Goal: Task Accomplishment & Management: Use online tool/utility

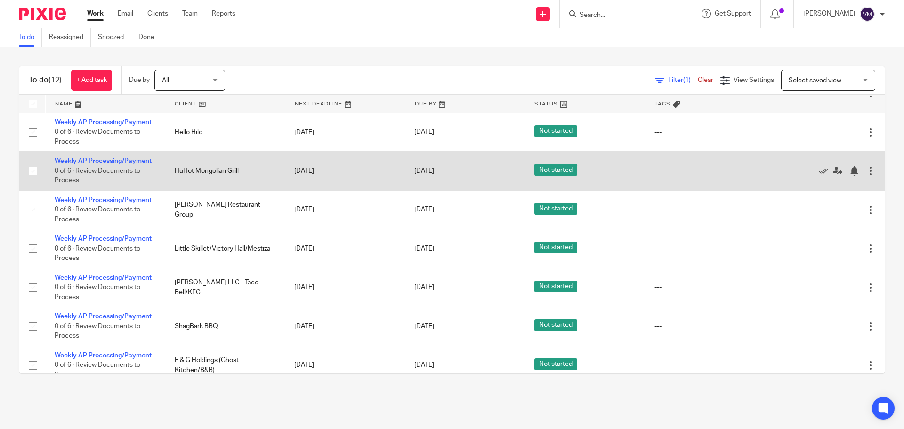
scroll to position [94, 0]
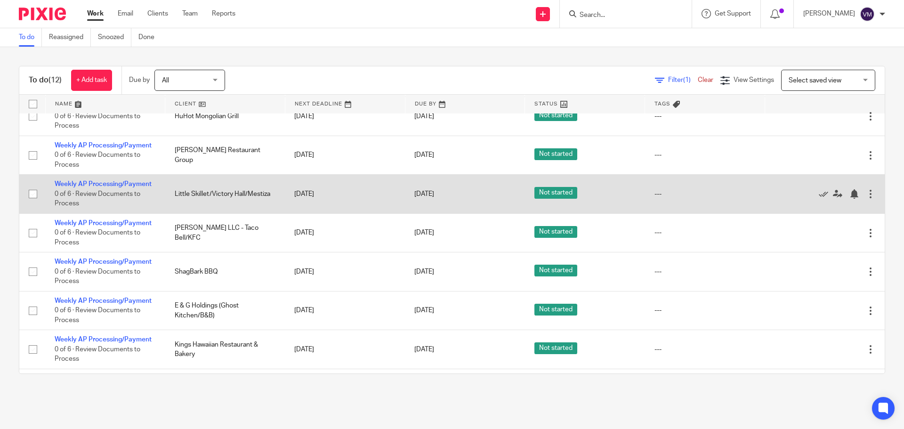
click at [141, 180] on td "Weekly AP Processing/Payment 0 of 6 · Review Documents to Process" at bounding box center [105, 194] width 120 height 39
click at [141, 183] on link "Weekly AP Processing/Payment" at bounding box center [103, 184] width 97 height 7
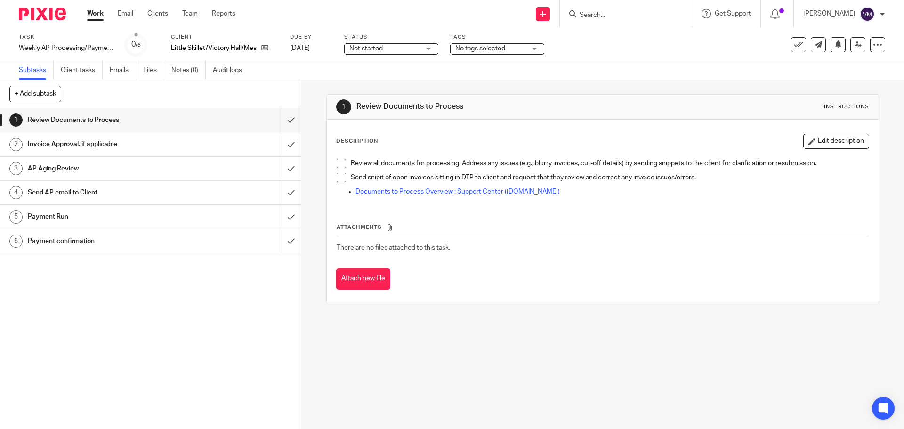
drag, startPoint x: 88, startPoint y: 192, endPoint x: 93, endPoint y: 190, distance: 5.1
click at [88, 192] on h1 "Send AP email to Client" at bounding box center [109, 192] width 163 height 14
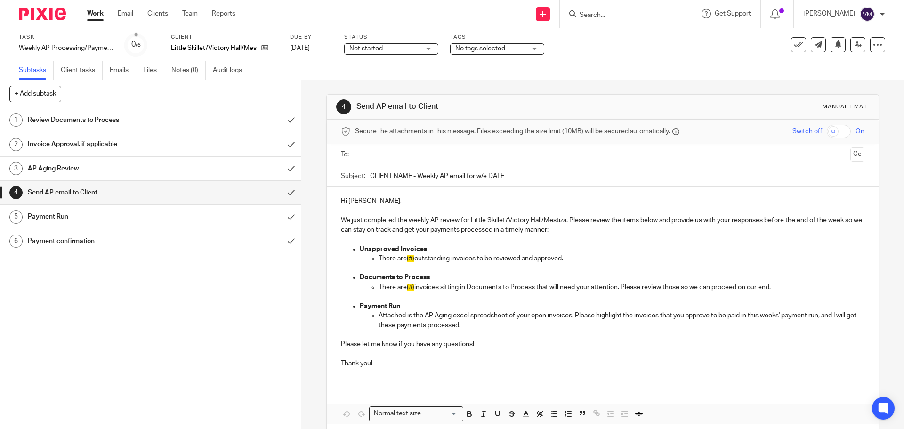
drag, startPoint x: 507, startPoint y: 173, endPoint x: 367, endPoint y: 168, distance: 139.8
click at [370, 168] on input "CLIENT NAME - Weekly AP email for w/e DATE" at bounding box center [617, 175] width 494 height 21
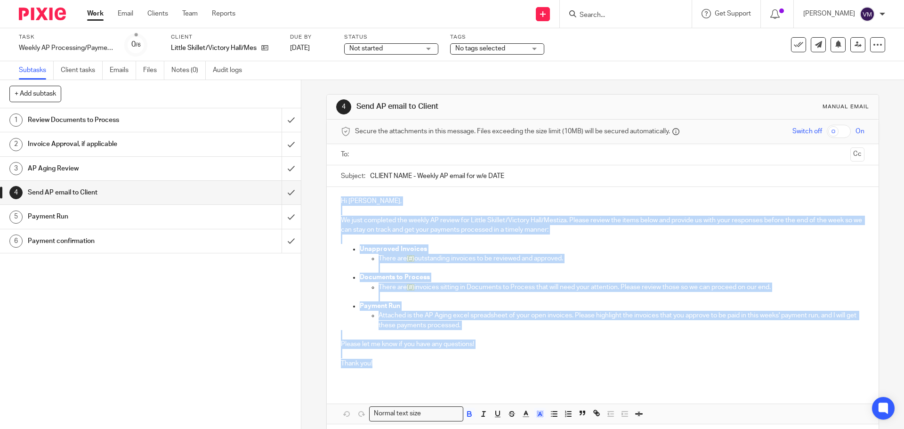
drag, startPoint x: 339, startPoint y: 199, endPoint x: 383, endPoint y: 363, distance: 170.1
click at [383, 363] on div "Hi Deanna, We just completed the weekly AP review for Little Skillet/Victory Ha…" at bounding box center [602, 286] width 551 height 198
copy div "Hi Deanna, We just completed the weekly AP review for Little Skillet/Victory Ha…"
